Goal: Information Seeking & Learning: Learn about a topic

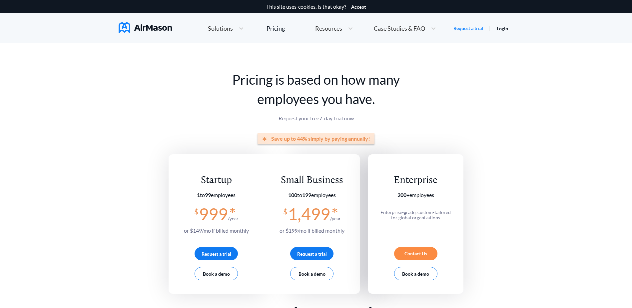
click at [341, 30] on span "Resources" at bounding box center [328, 28] width 27 height 6
click at [277, 28] on div "Pricing" at bounding box center [276, 28] width 18 height 6
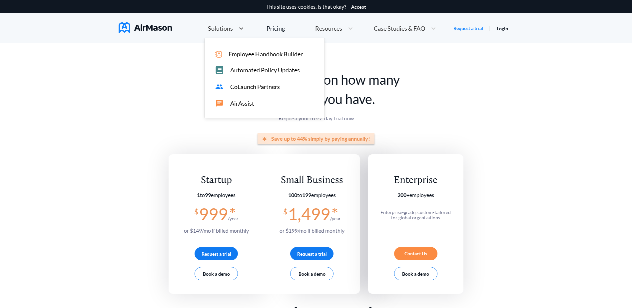
click at [231, 30] on span "Solutions" at bounding box center [220, 28] width 25 height 6
click at [246, 104] on span "AirAssist" at bounding box center [242, 103] width 24 height 7
click at [220, 32] on div "Solutions" at bounding box center [220, 28] width 31 height 8
click at [259, 87] on span "CoLaunch Partners" at bounding box center [255, 86] width 50 height 7
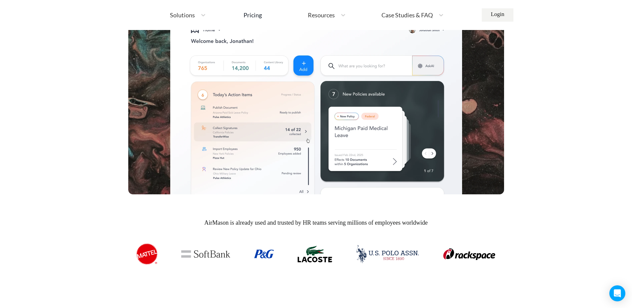
scroll to position [300, 0]
